Goal: Contribute content: Contribute content

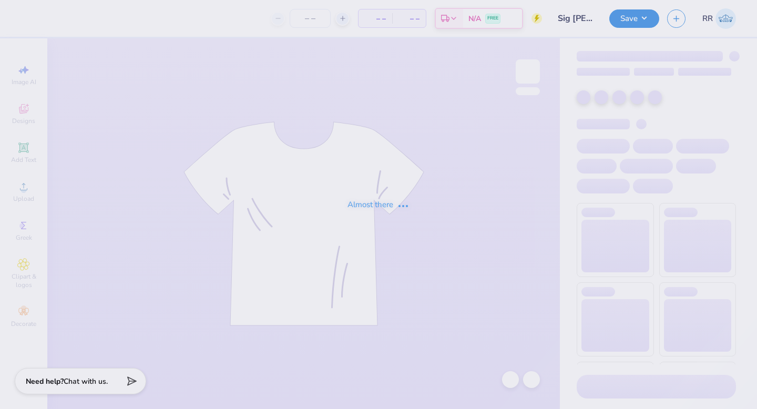
type input "Sig [PERSON_NAME] Shirts"
type input "40"
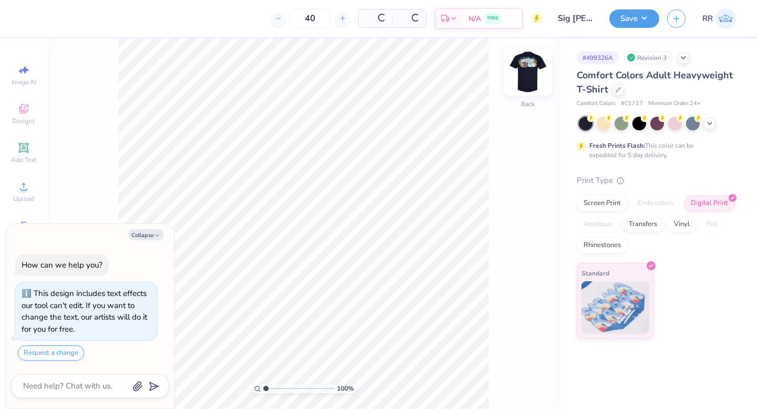
click at [518, 75] on img at bounding box center [528, 71] width 42 height 42
click at [157, 233] on icon "button" at bounding box center [157, 235] width 6 height 6
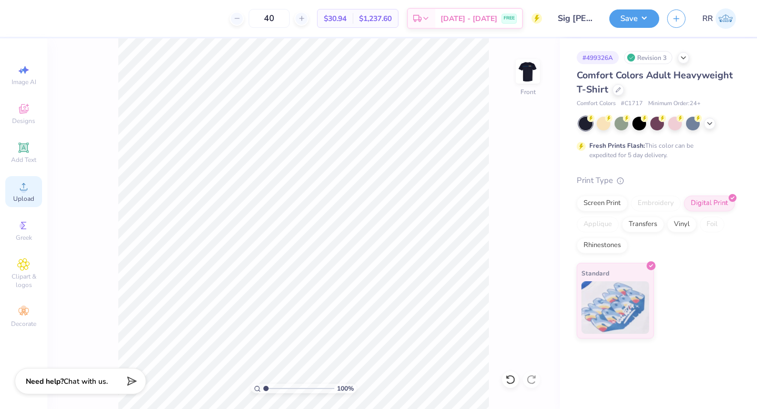
click at [27, 194] on div "Upload" at bounding box center [23, 191] width 37 height 31
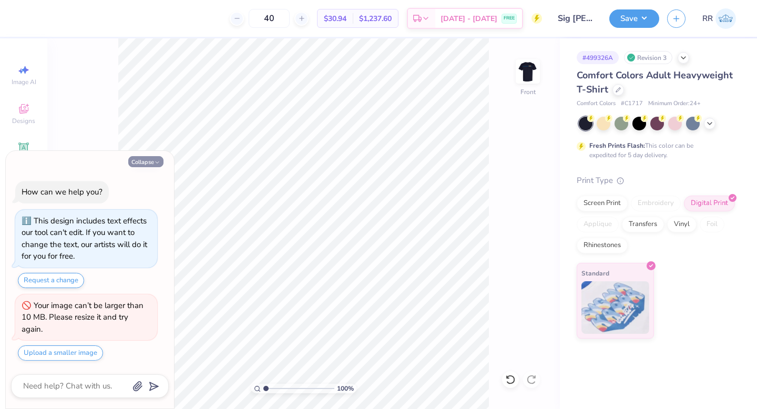
click at [155, 158] on button "Collapse" at bounding box center [145, 161] width 35 height 11
type textarea "x"
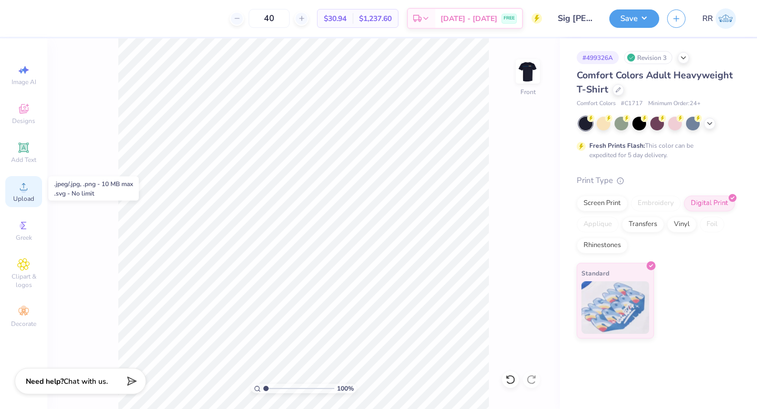
click at [25, 192] on icon at bounding box center [23, 186] width 13 height 13
click at [22, 190] on icon at bounding box center [23, 186] width 7 height 7
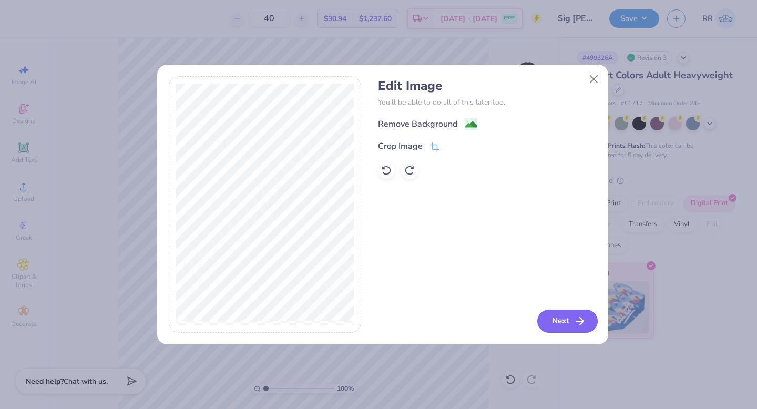
click at [547, 319] on button "Next" at bounding box center [567, 321] width 60 height 23
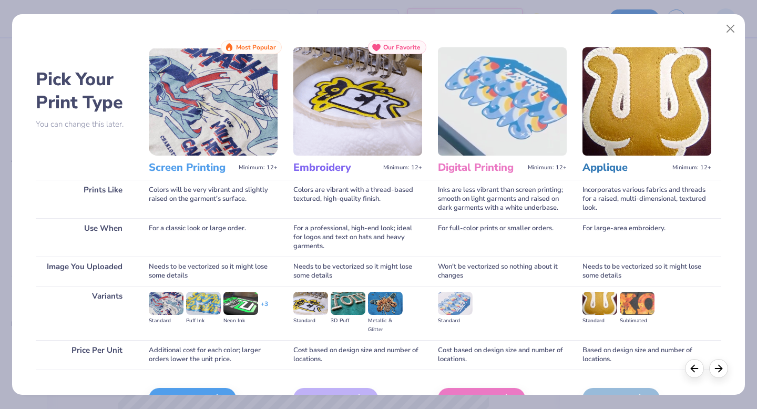
click at [512, 119] on img at bounding box center [502, 101] width 129 height 108
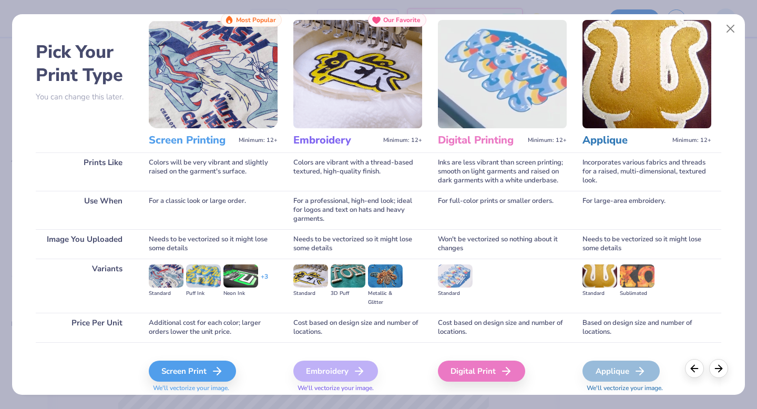
scroll to position [63, 0]
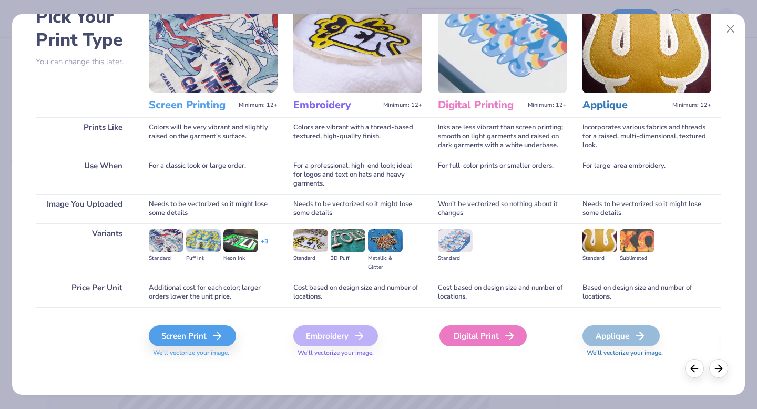
click at [485, 334] on div "Digital Print" at bounding box center [483, 335] width 87 height 21
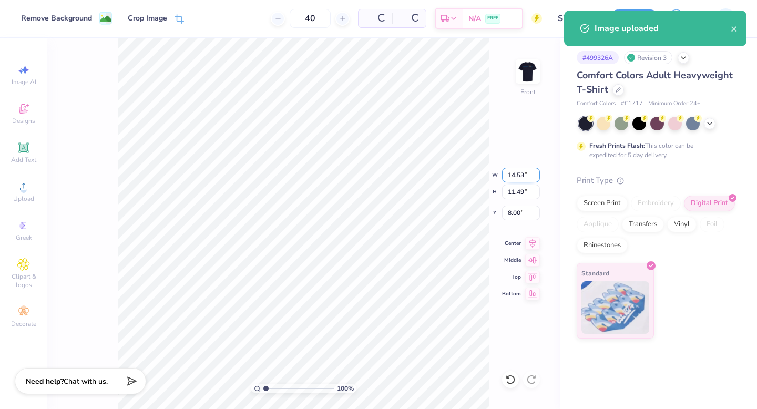
drag, startPoint x: 521, startPoint y: 175, endPoint x: 523, endPoint y: 180, distance: 5.7
click at [519, 176] on input "14.53" at bounding box center [521, 175] width 38 height 15
type input "12.50"
type input "9.89"
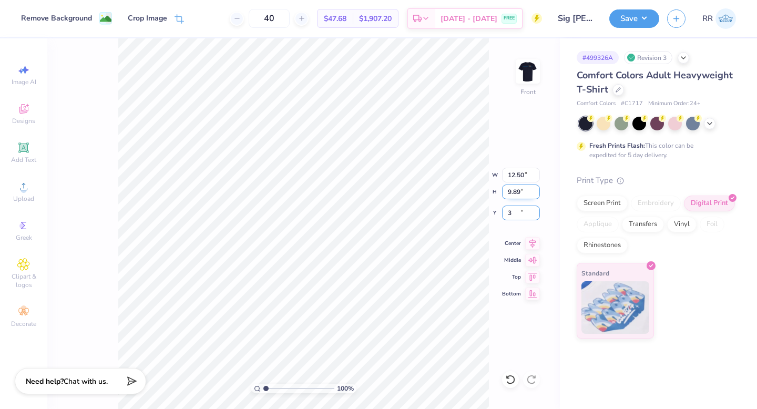
type input "3.00"
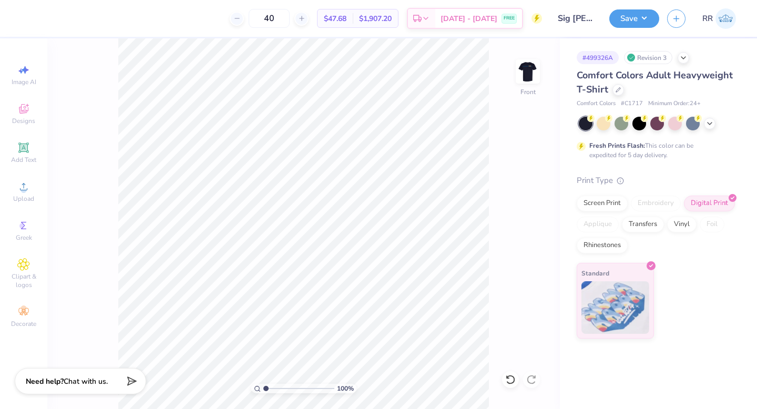
drag, startPoint x: 639, startPoint y: 17, endPoint x: 655, endPoint y: 26, distance: 18.4
click at [639, 17] on button "Save" at bounding box center [634, 18] width 50 height 18
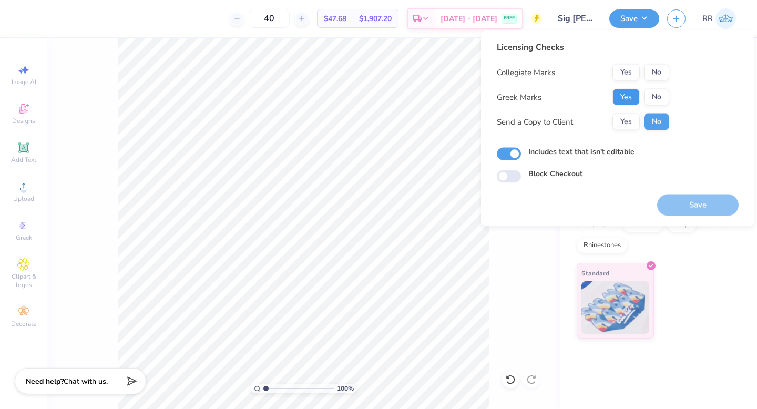
click at [625, 98] on button "Yes" at bounding box center [626, 97] width 27 height 17
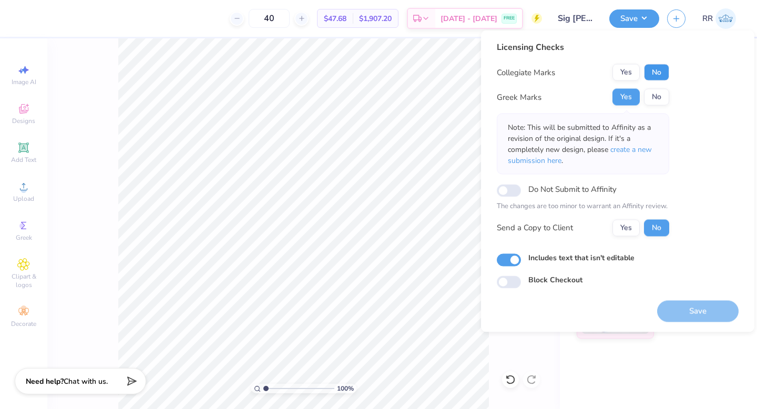
click at [654, 73] on button "No" at bounding box center [656, 72] width 25 height 17
click at [638, 150] on span "create a new submission here" at bounding box center [580, 155] width 144 height 21
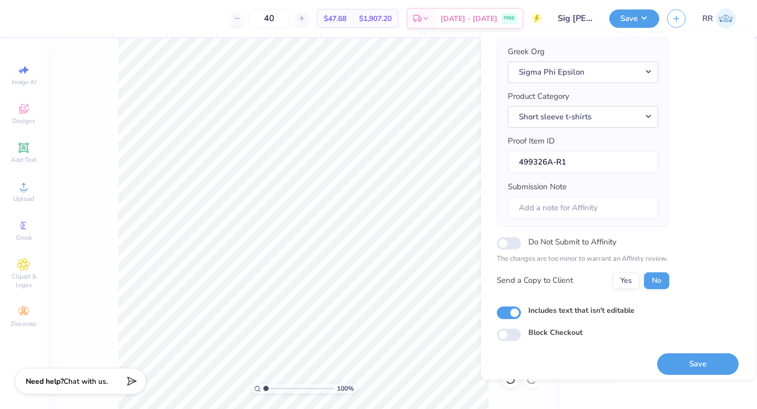
scroll to position [83, 0]
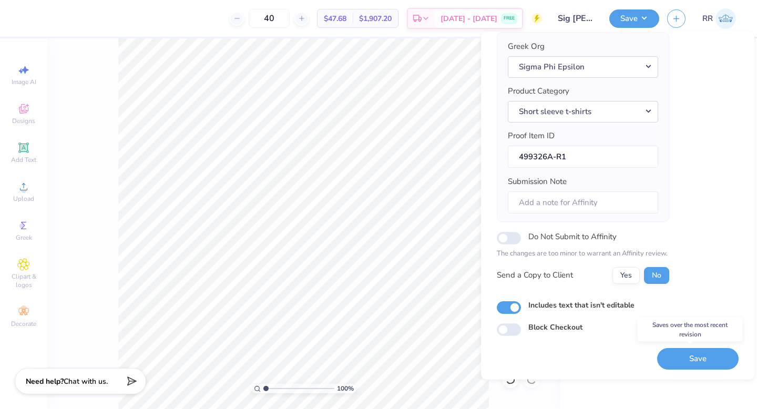
click at [689, 358] on button "Save" at bounding box center [697, 359] width 81 height 22
